Goal: Task Accomplishment & Management: Manage account settings

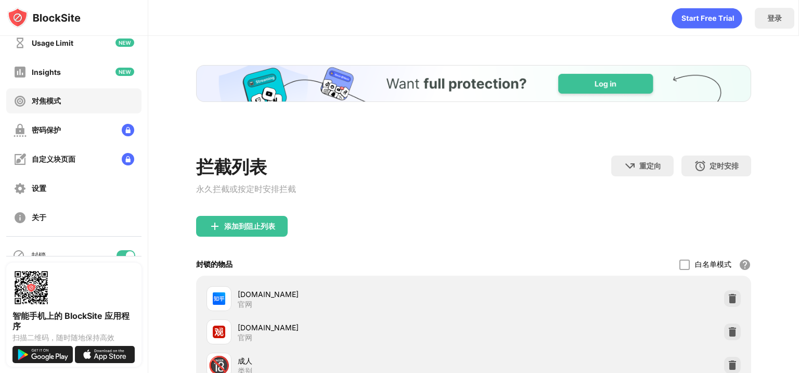
scroll to position [84, 0]
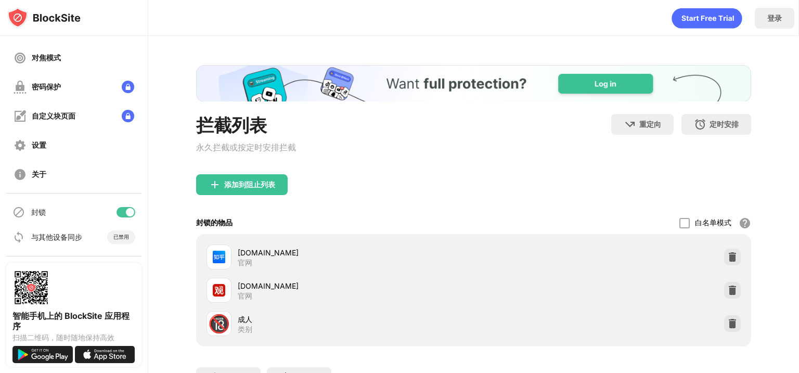
click at [126, 209] on div at bounding box center [130, 212] width 8 height 8
